Goal: Task Accomplishment & Management: Manage account settings

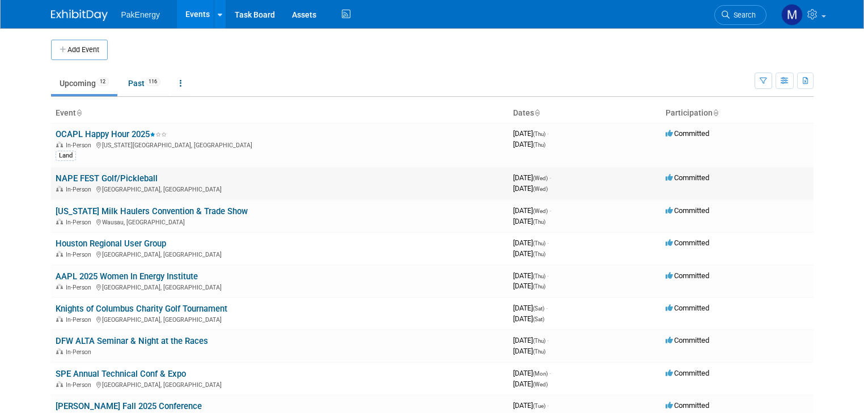
drag, startPoint x: 0, startPoint y: 0, endPoint x: 94, endPoint y: 181, distance: 204.1
click at [94, 181] on link "NAPE FEST Golf/Pickleball" at bounding box center [107, 178] width 102 height 10
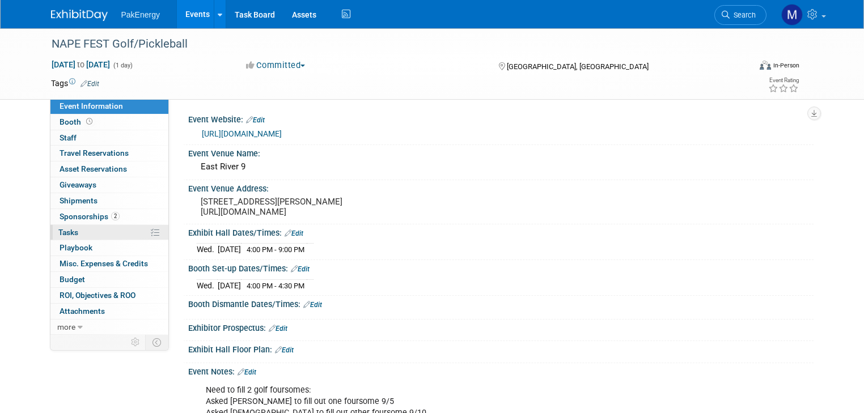
click at [61, 230] on span "Tasks 0%" at bounding box center [68, 232] width 20 height 9
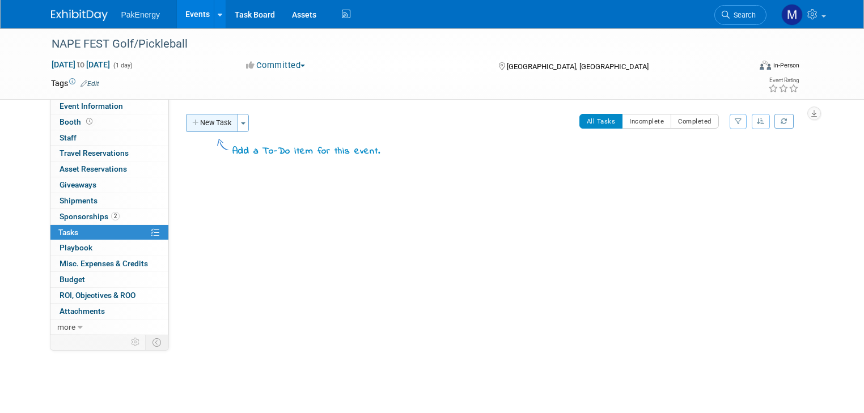
click at [198, 119] on button "New Task" at bounding box center [212, 123] width 52 height 18
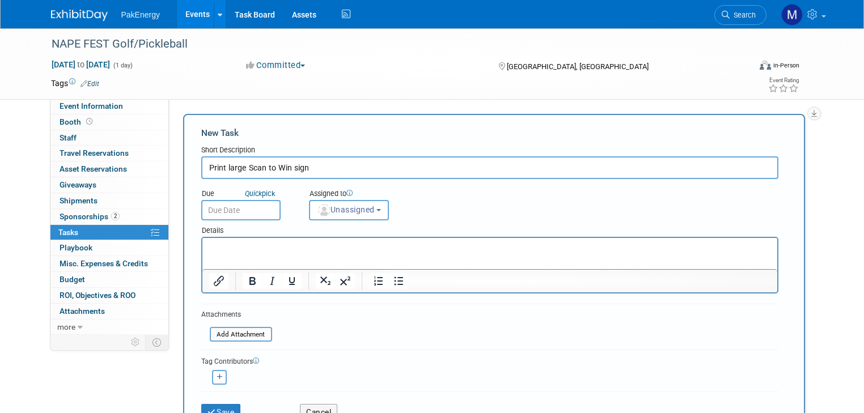
type input "Print large Scan to Win sign"
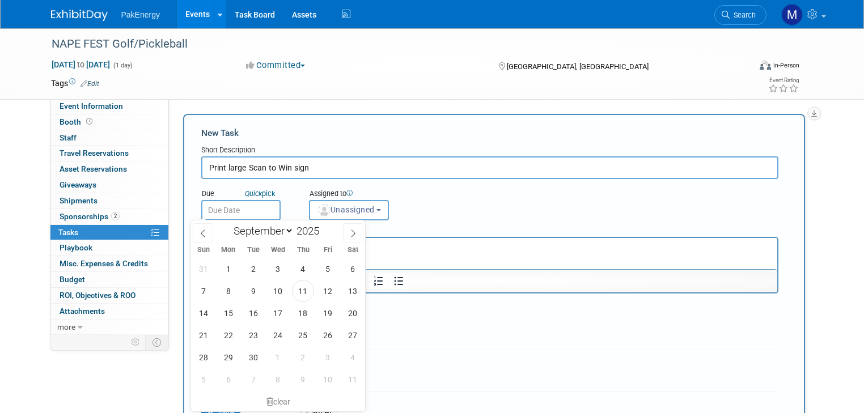
click at [243, 204] on input "text" at bounding box center [240, 210] width 79 height 20
click at [222, 327] on span "22" at bounding box center [228, 335] width 22 height 22
type input "Sep 22, 2025"
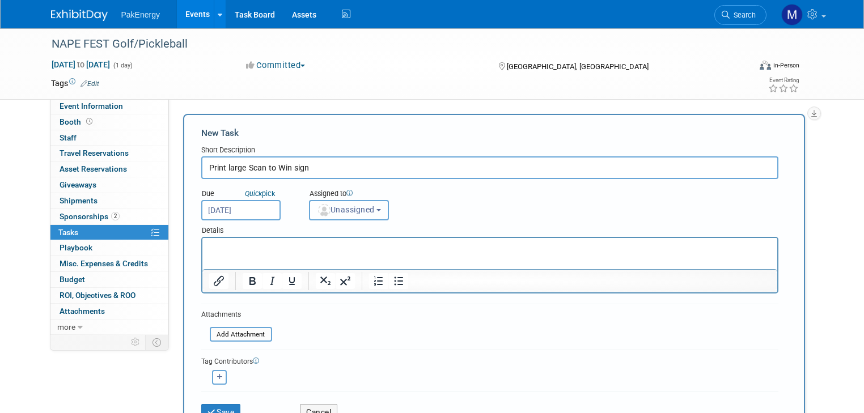
click at [373, 206] on button "Unassigned" at bounding box center [349, 210] width 81 height 20
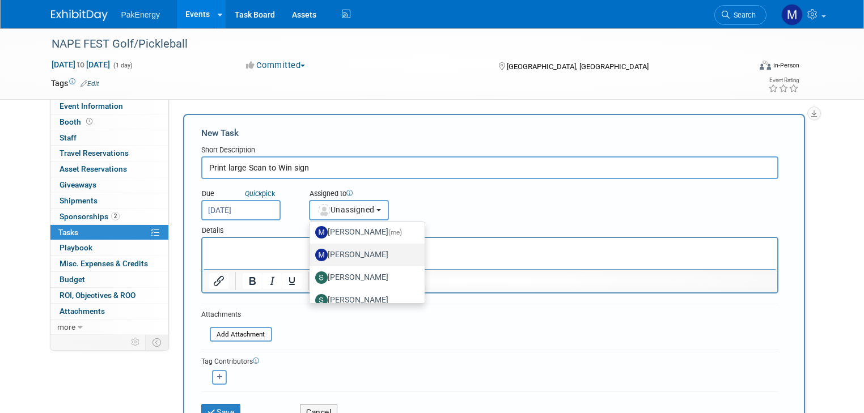
scroll to position [70, 0]
click at [351, 230] on label "Mary Walker (me)" at bounding box center [364, 234] width 98 height 18
click at [311, 230] on input "Mary Walker (me)" at bounding box center [307, 232] width 7 height 7
select select "18583c6f-e799-444d-86a8-e5338c1e6931"
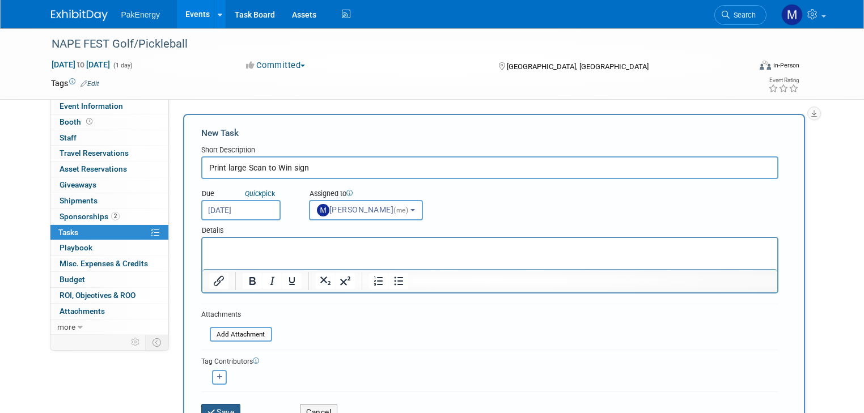
click at [204, 404] on button "Save" at bounding box center [221, 412] width 40 height 16
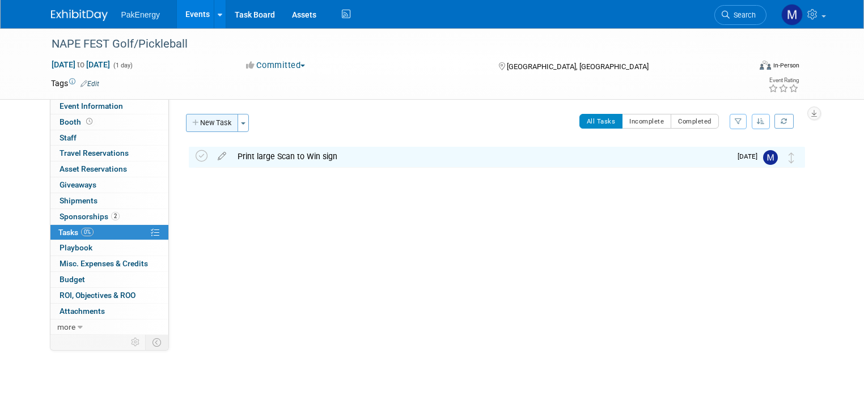
click at [200, 118] on button "New Task" at bounding box center [212, 123] width 52 height 18
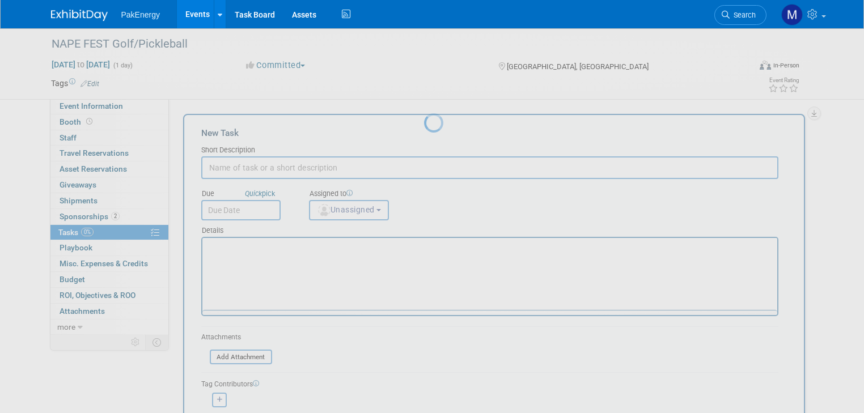
scroll to position [0, 0]
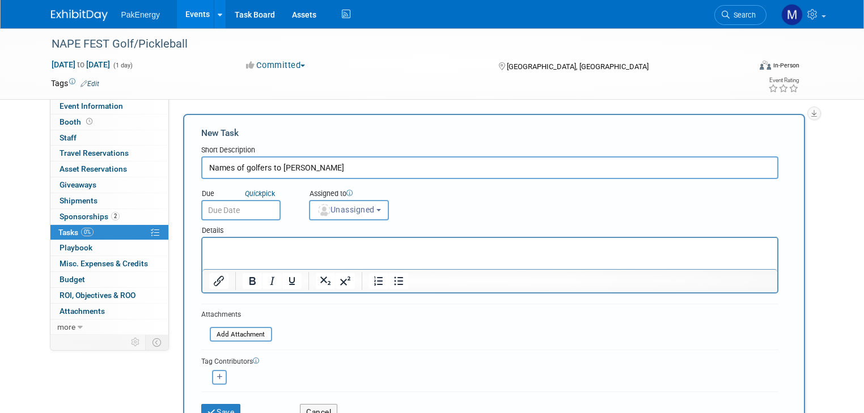
type input "Names of golfers to Bailey"
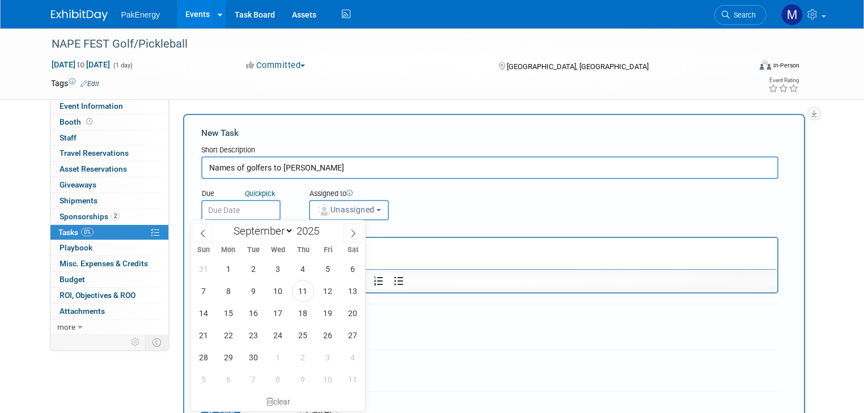
click at [256, 208] on input "text" at bounding box center [240, 210] width 79 height 20
click at [274, 314] on span "17" at bounding box center [278, 313] width 22 height 22
type input "Sep 17, 2025"
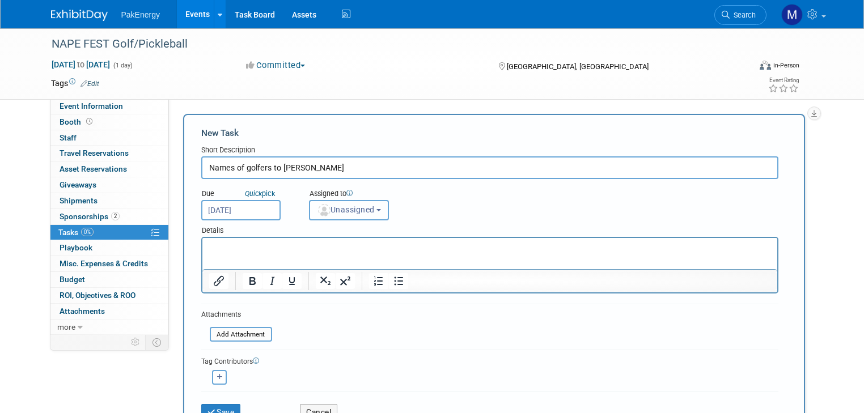
click at [372, 206] on button "Unassigned" at bounding box center [349, 210] width 81 height 20
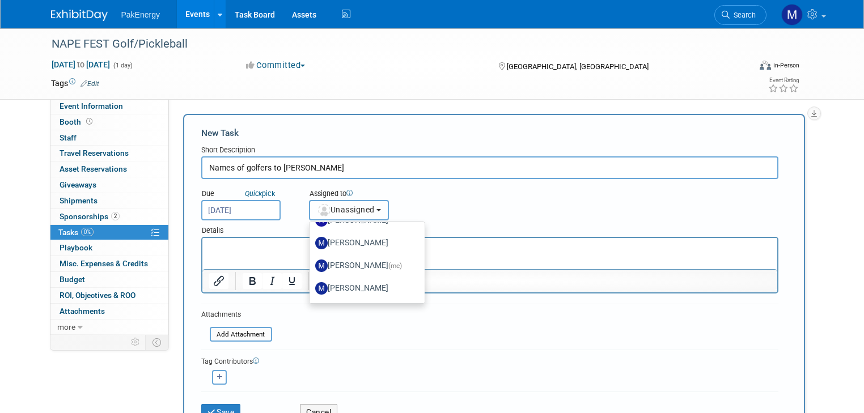
scroll to position [40, 0]
click at [359, 261] on label "Mary Walker (me)" at bounding box center [364, 265] width 98 height 18
click at [311, 261] on input "Mary Walker (me)" at bounding box center [307, 263] width 7 height 7
select select "18583c6f-e799-444d-86a8-e5338c1e6931"
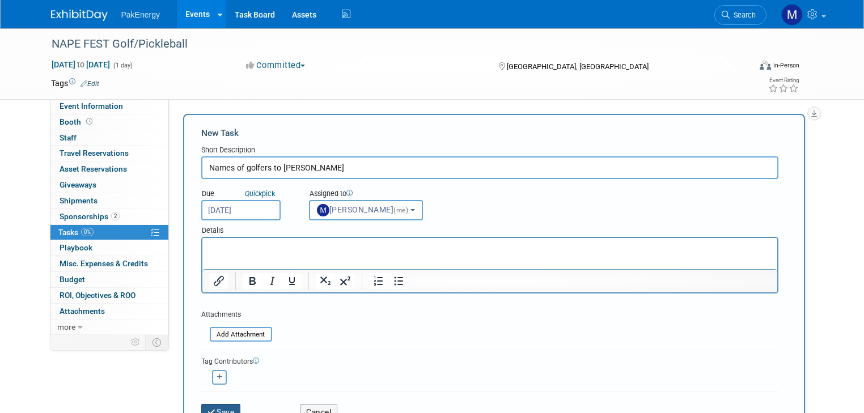
click at [211, 405] on button "Save" at bounding box center [221, 412] width 40 height 16
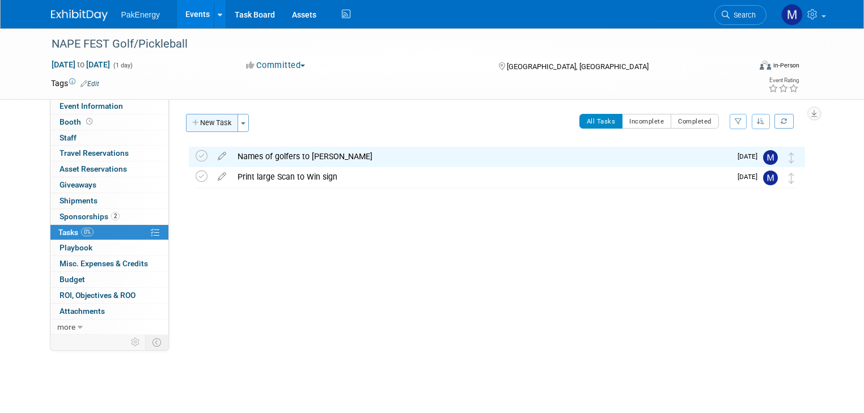
click at [199, 116] on button "New Task" at bounding box center [212, 123] width 52 height 18
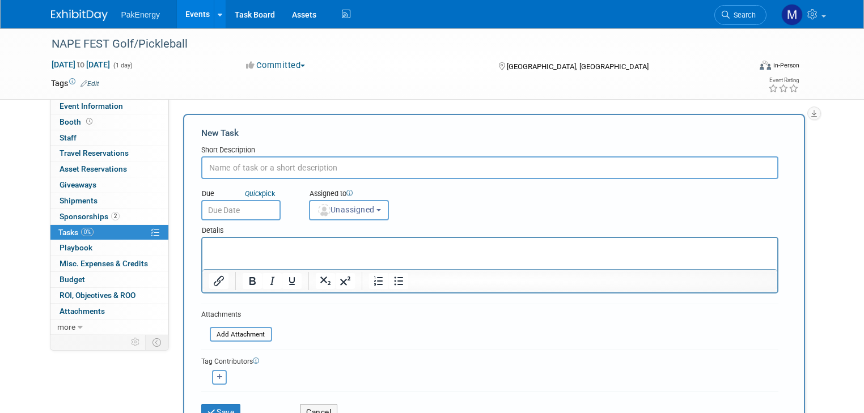
scroll to position [0, 0]
type input "Ship tequila & 8 gift bags to Mary"
click at [262, 244] on p "Rich Text Area. Press ALT-0 for help." at bounding box center [490, 248] width 562 height 11
click at [306, 247] on p "tequila, 1 acryllic frame, 8 gift bags w/Navy trucker hat, sweat towel, shot gl…" at bounding box center [490, 248] width 562 height 11
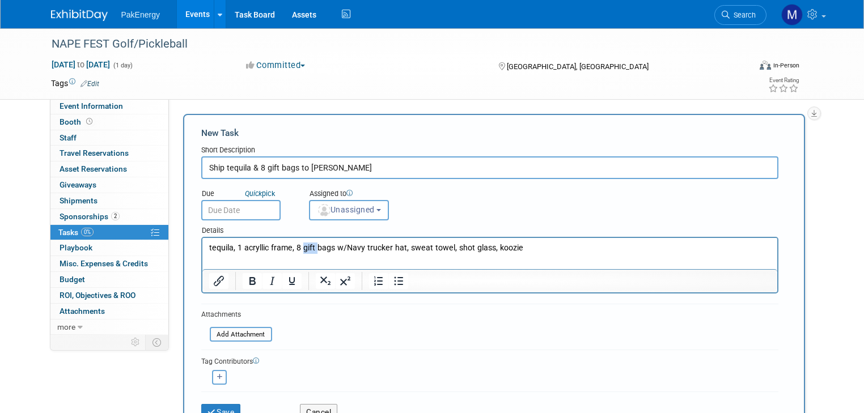
click at [306, 247] on p "tequila, 1 acryllic frame, 8 gift bags w/Navy trucker hat, sweat towel, shot gl…" at bounding box center [490, 248] width 562 height 11
click at [291, 248] on p "tequila, 1 acryllic frame, 8 Pak convention bags w/Navy trucker hat, sweat towe…" at bounding box center [490, 248] width 562 height 11
click at [542, 247] on p "tequila, 1 acryllic frame w/tequila signage doublesided, acryllic frame w/scan …" at bounding box center [490, 254] width 562 height 23
click at [232, 249] on p "tequila, 1 acryllic frame w/tequila signage doublesided, acryllic frame w/scan …" at bounding box center [490, 254] width 562 height 23
click at [402, 247] on p "tequila; 1 acryllic frame w/tequila signage doublesided, acryllic frame w/scan …" at bounding box center [490, 254] width 562 height 23
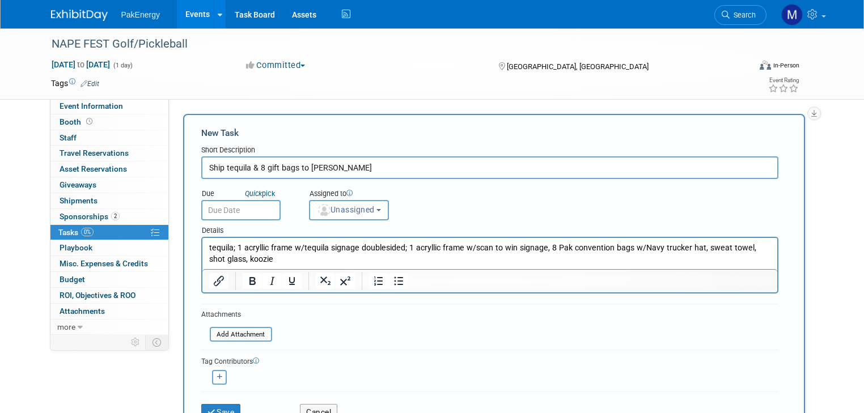
click at [543, 249] on p "tequila; 1 acryllic frame w/tequila signage doublesided; 1 acryllic frame w/sca…" at bounding box center [490, 254] width 562 height 23
click at [274, 260] on p "tequila; 1 acryllic frame w/tequila signage doublesided; 1 acryllic frame w/sca…" at bounding box center [490, 254] width 562 height 23
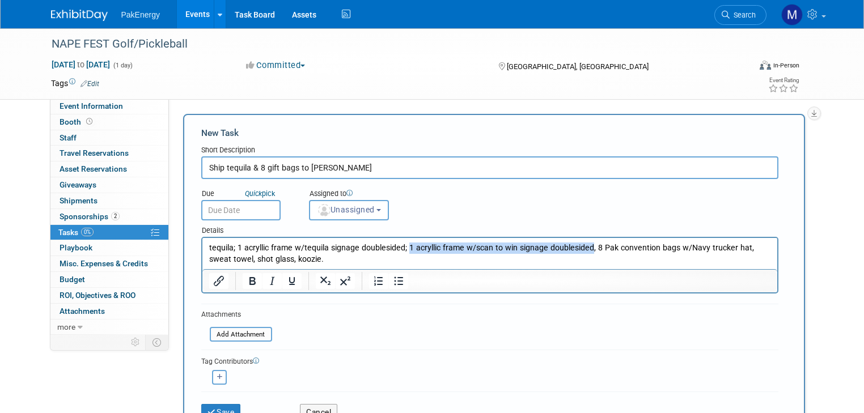
drag, startPoint x: 407, startPoint y: 247, endPoint x: 587, endPoint y: 241, distance: 179.8
click at [587, 241] on html "tequila; 1 acryllic frame w/tequila signage doublesided; 1 acryllic frame w/sca…" at bounding box center [489, 251] width 575 height 27
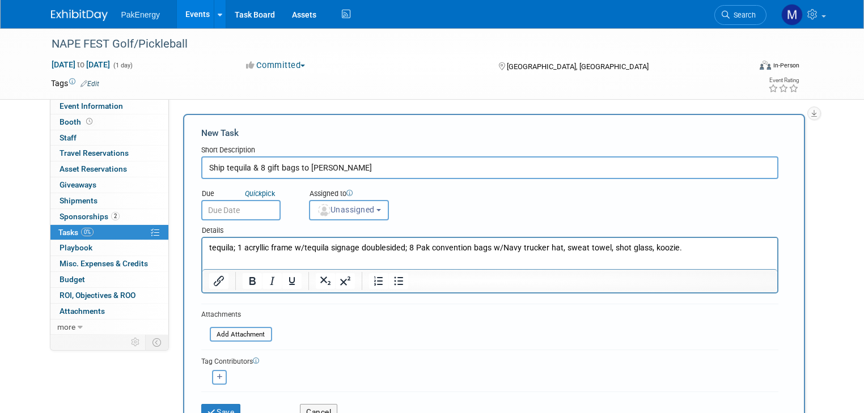
click at [487, 247] on p "tequila; 1 acryllic frame w/tequila signage doublesided; 8 Pak convention bags …" at bounding box center [490, 248] width 562 height 11
click at [689, 247] on p "tequila; 1 acryllic frame w/tequila signage doublesided; 8 Pak convention bags …" at bounding box center [490, 248] width 562 height 11
click at [239, 247] on p "tequila; 1 acryllic frame w/tequila signage doublesided; 8 Pak convention bags …" at bounding box center [490, 248] width 562 height 11
click at [379, 166] on input "Ship tequila & 8 gift bags to Mary" at bounding box center [489, 167] width 577 height 23
type input "Ship tequila & 8 gift bags to Mary to arrive"
